Goal: Information Seeking & Learning: Understand process/instructions

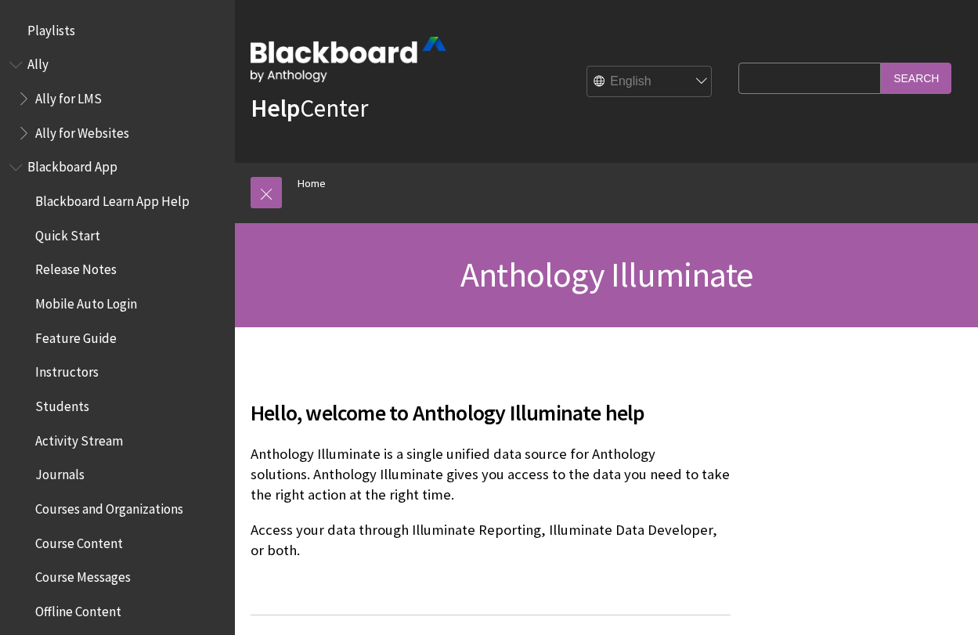
scroll to position [986, 0]
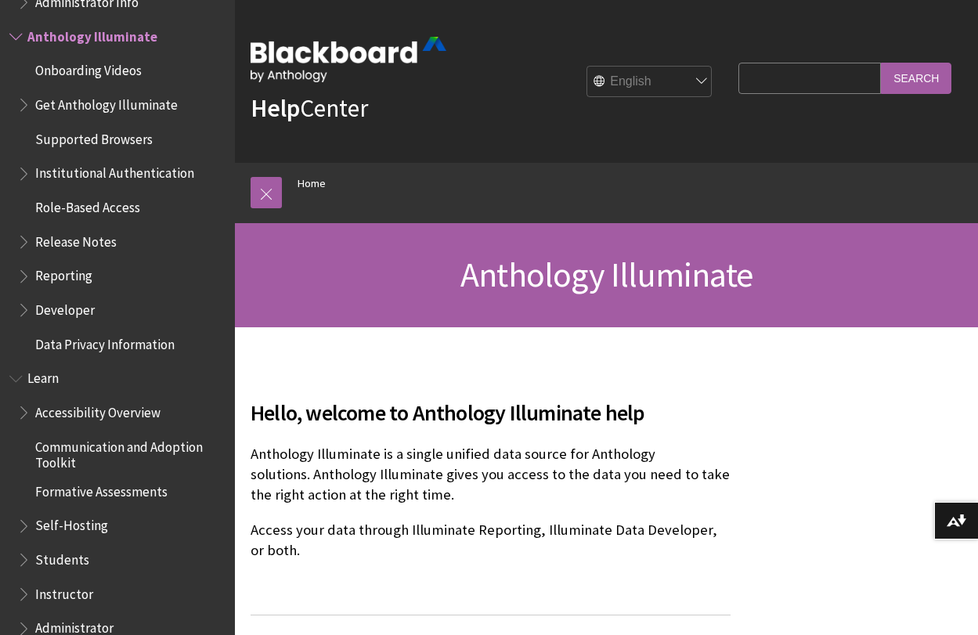
click at [764, 78] on input "Search Query" at bounding box center [810, 78] width 143 height 31
type input "rubric"
click at [881, 63] on input "Search" at bounding box center [916, 78] width 71 height 31
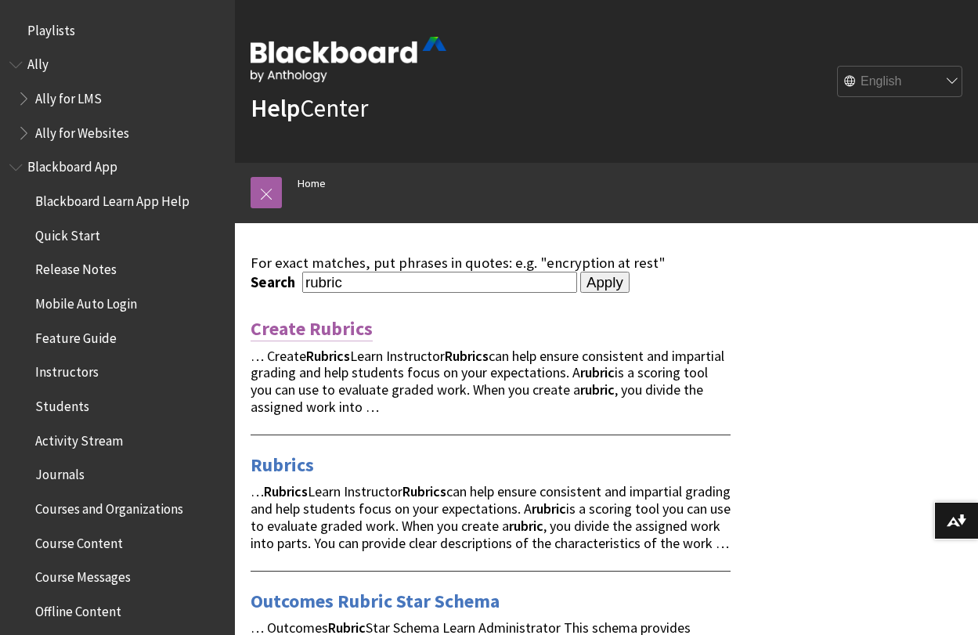
click at [317, 324] on link "Create Rubrics" at bounding box center [312, 328] width 122 height 25
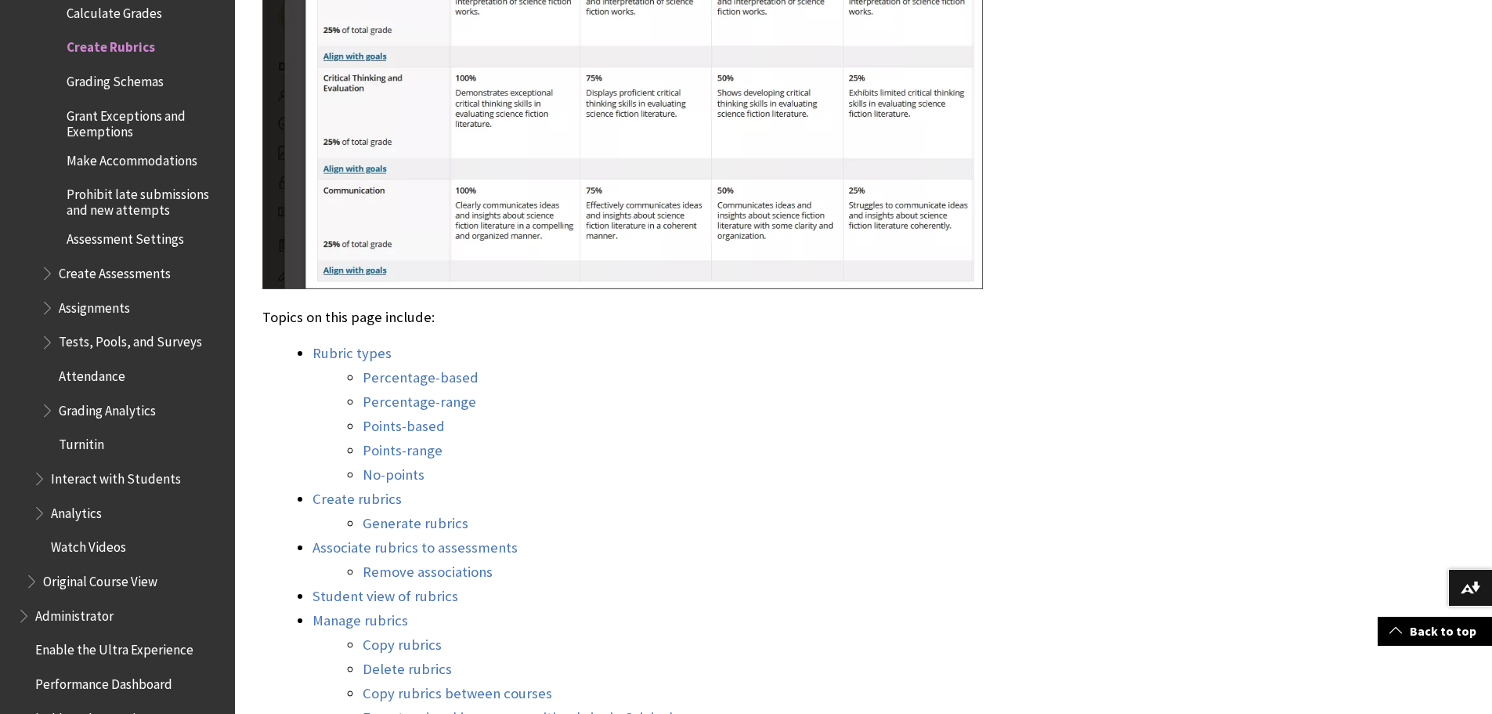
scroll to position [1253, 0]
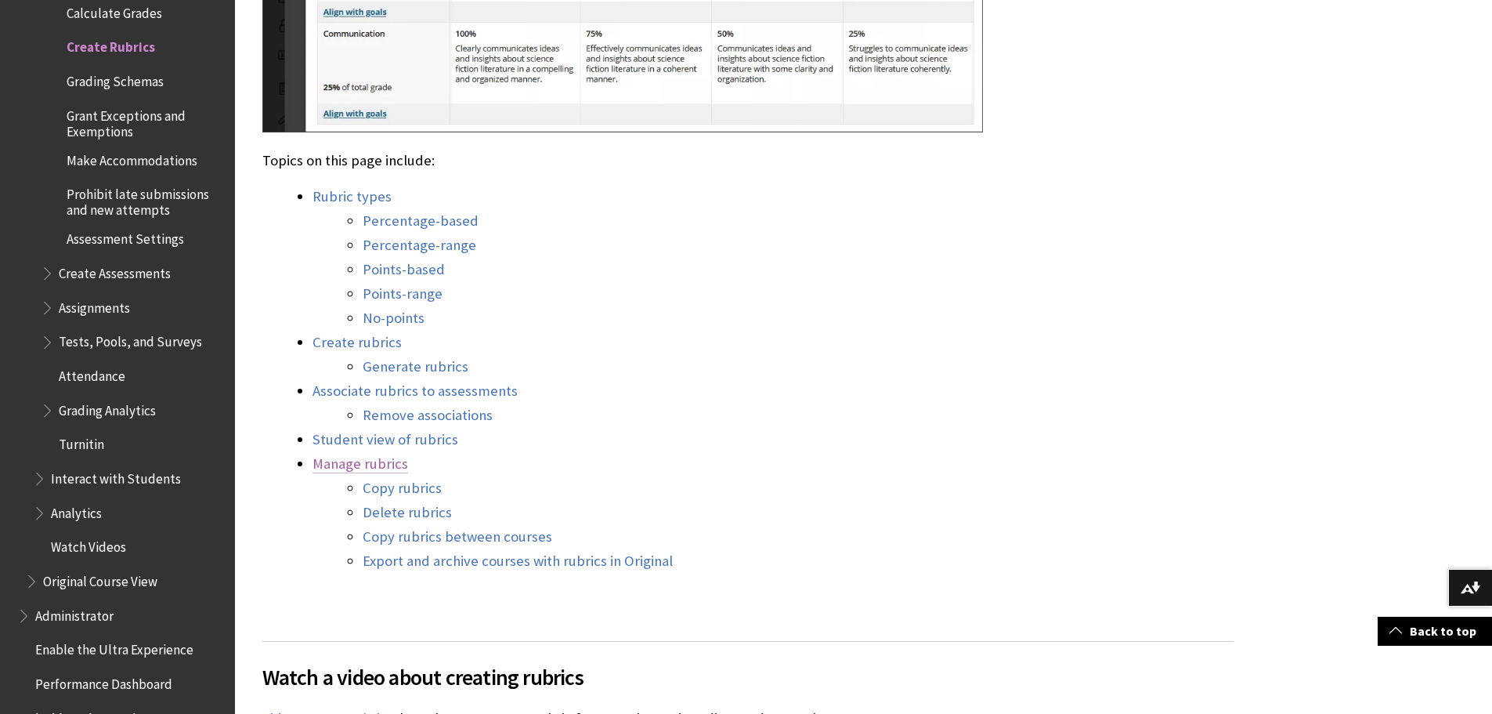
click at [367, 466] on link "Manage rubrics" at bounding box center [361, 463] width 96 height 19
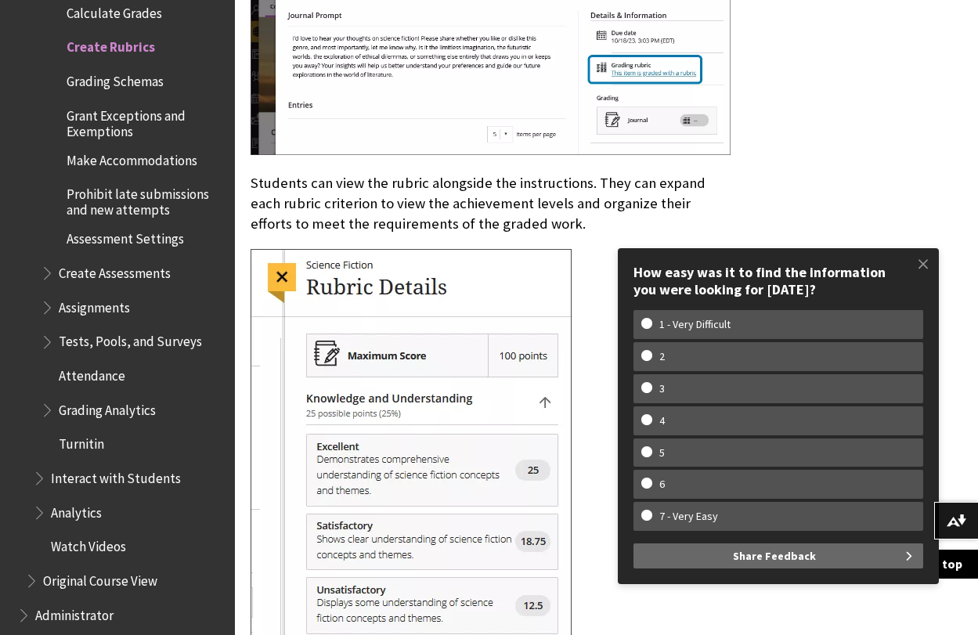
scroll to position [9838, 0]
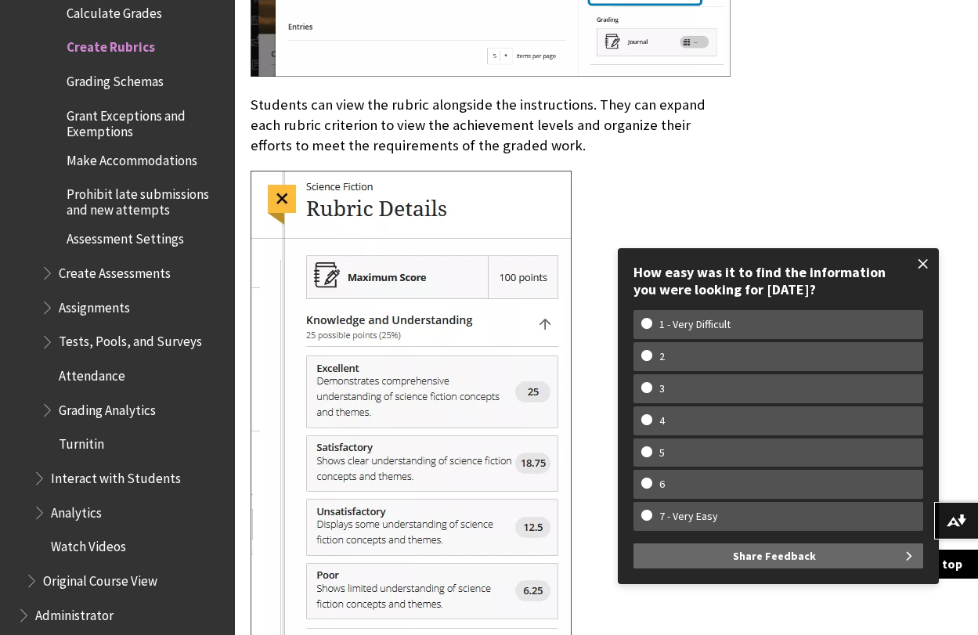
drag, startPoint x: 924, startPoint y: 262, endPoint x: 919, endPoint y: 255, distance: 8.9
click at [921, 257] on span at bounding box center [923, 264] width 33 height 33
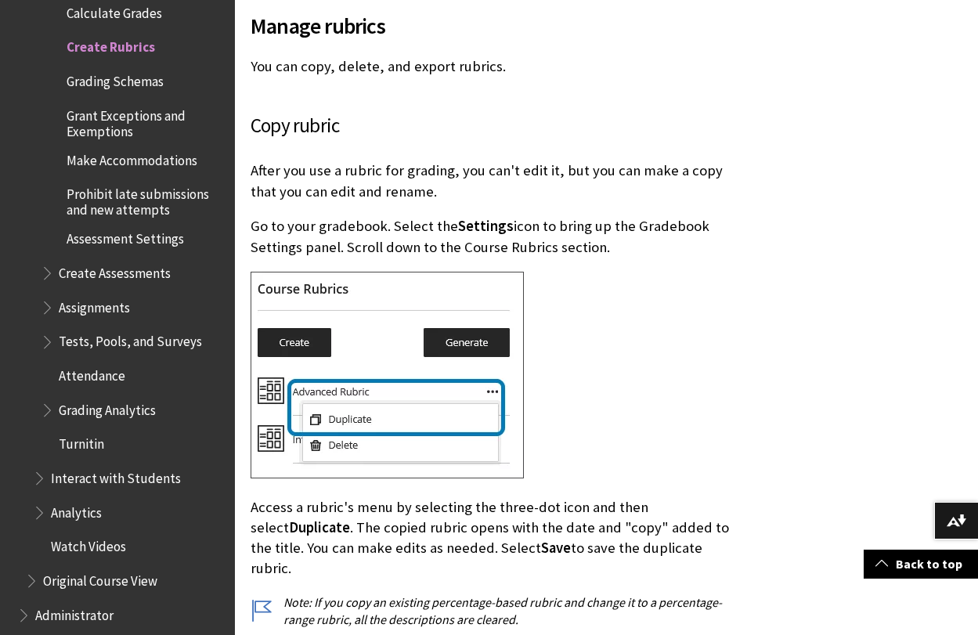
scroll to position [10622, 0]
